Goal: Task Accomplishment & Management: Use online tool/utility

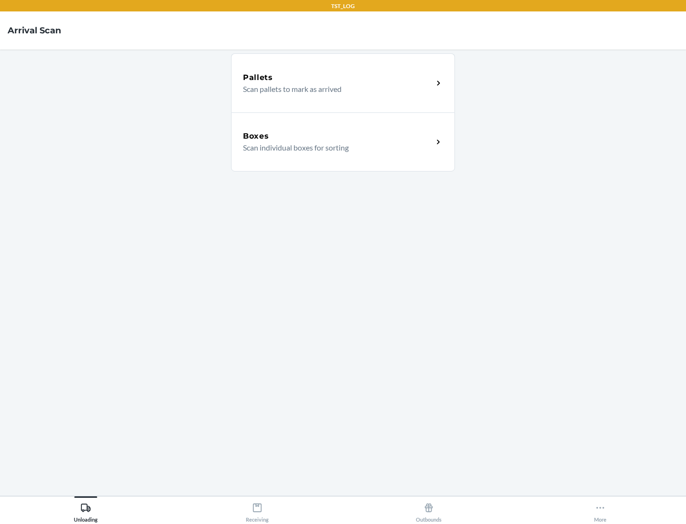
click at [338, 136] on div "Boxes" at bounding box center [338, 136] width 190 height 11
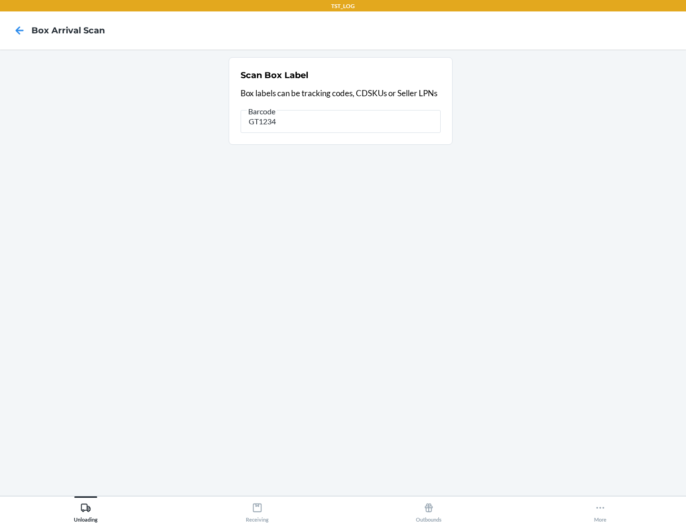
type input "GT1234"
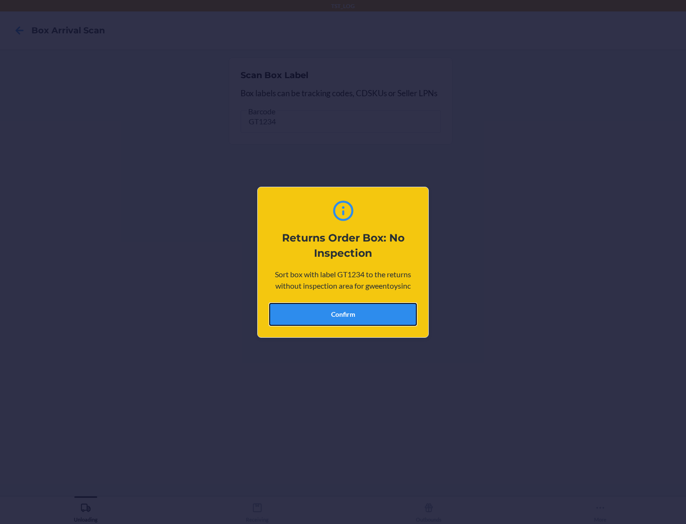
click at [343, 314] on button "Confirm" at bounding box center [343, 314] width 148 height 23
